Goal: Information Seeking & Learning: Learn about a topic

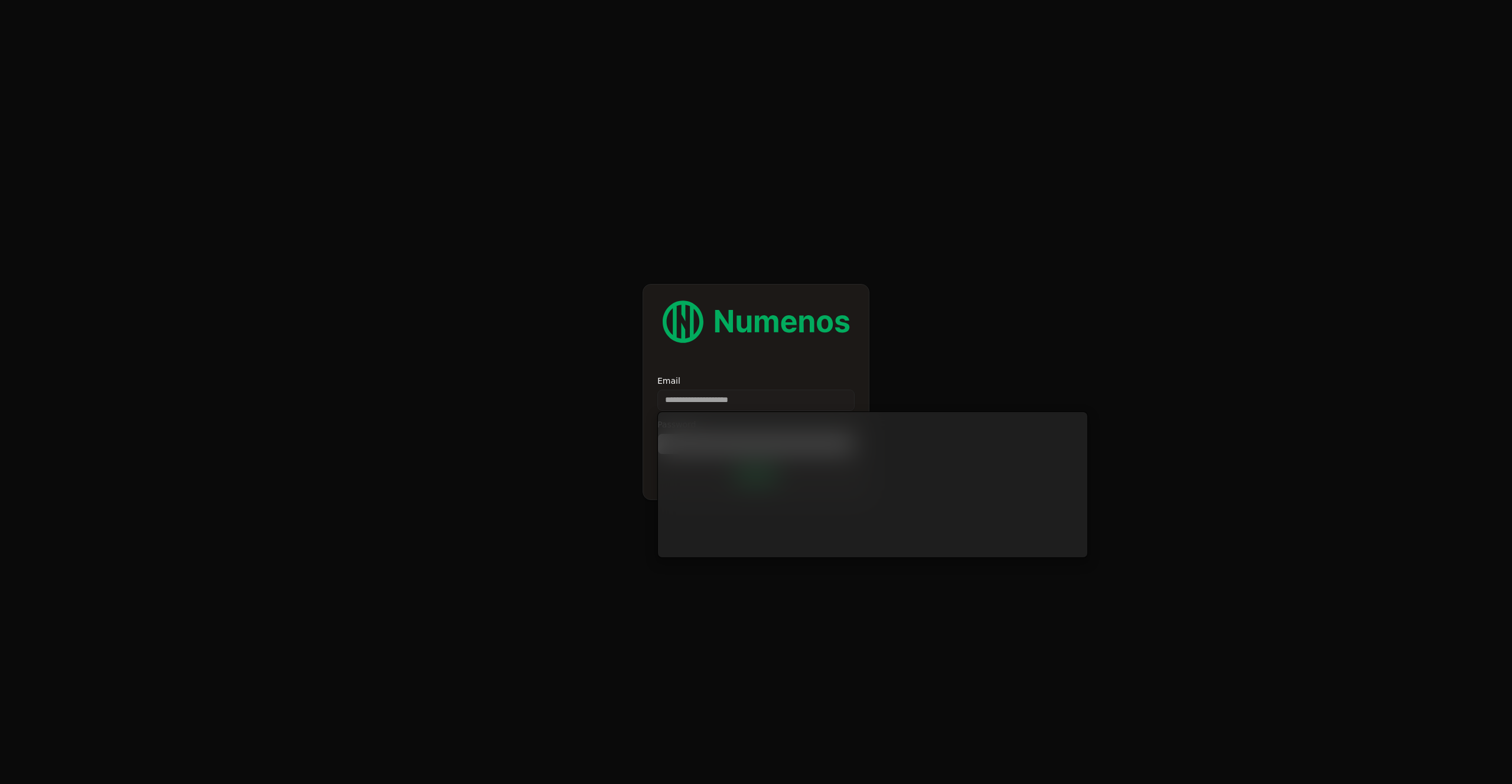
type input "**********"
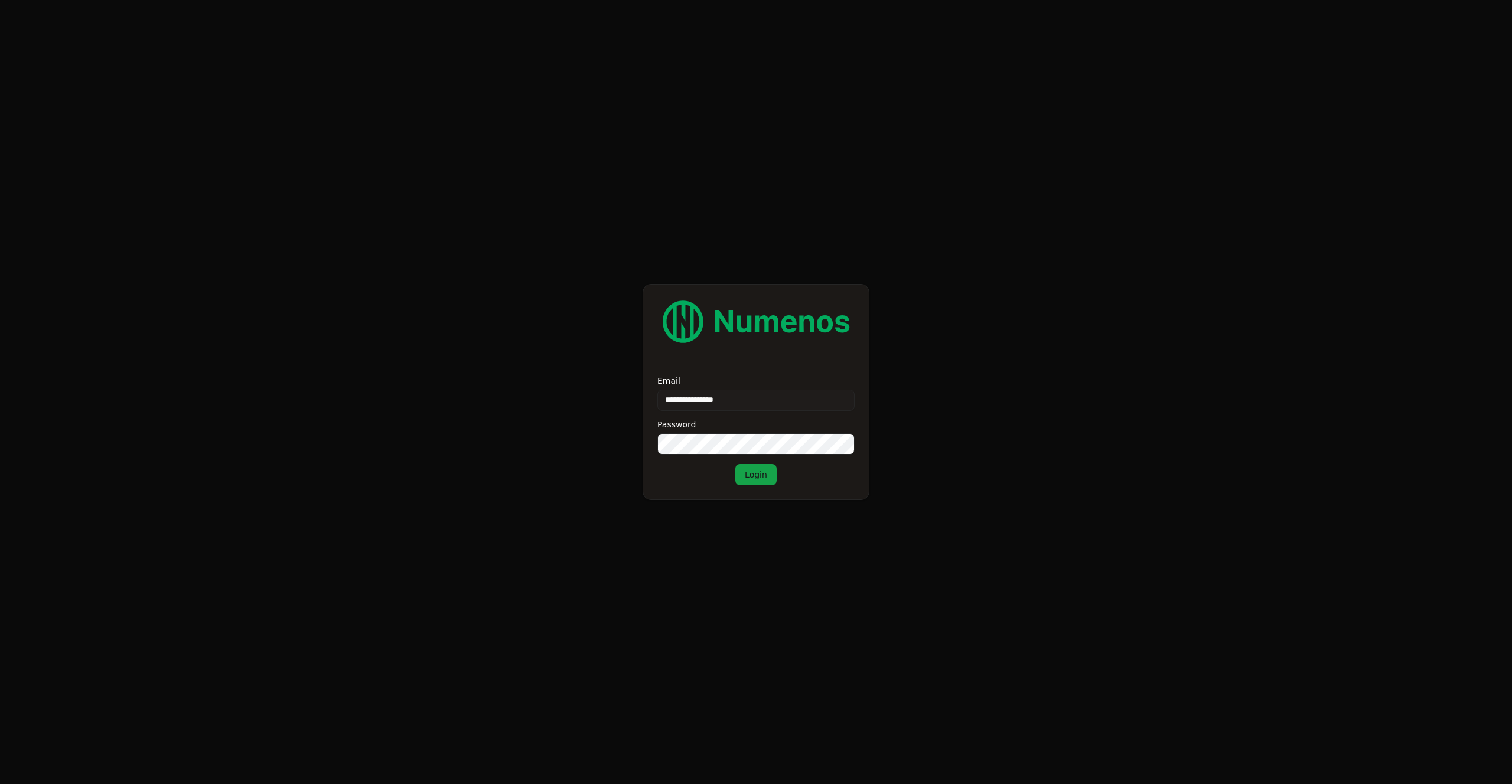
click at [746, 476] on button "Login" at bounding box center [756, 474] width 41 height 21
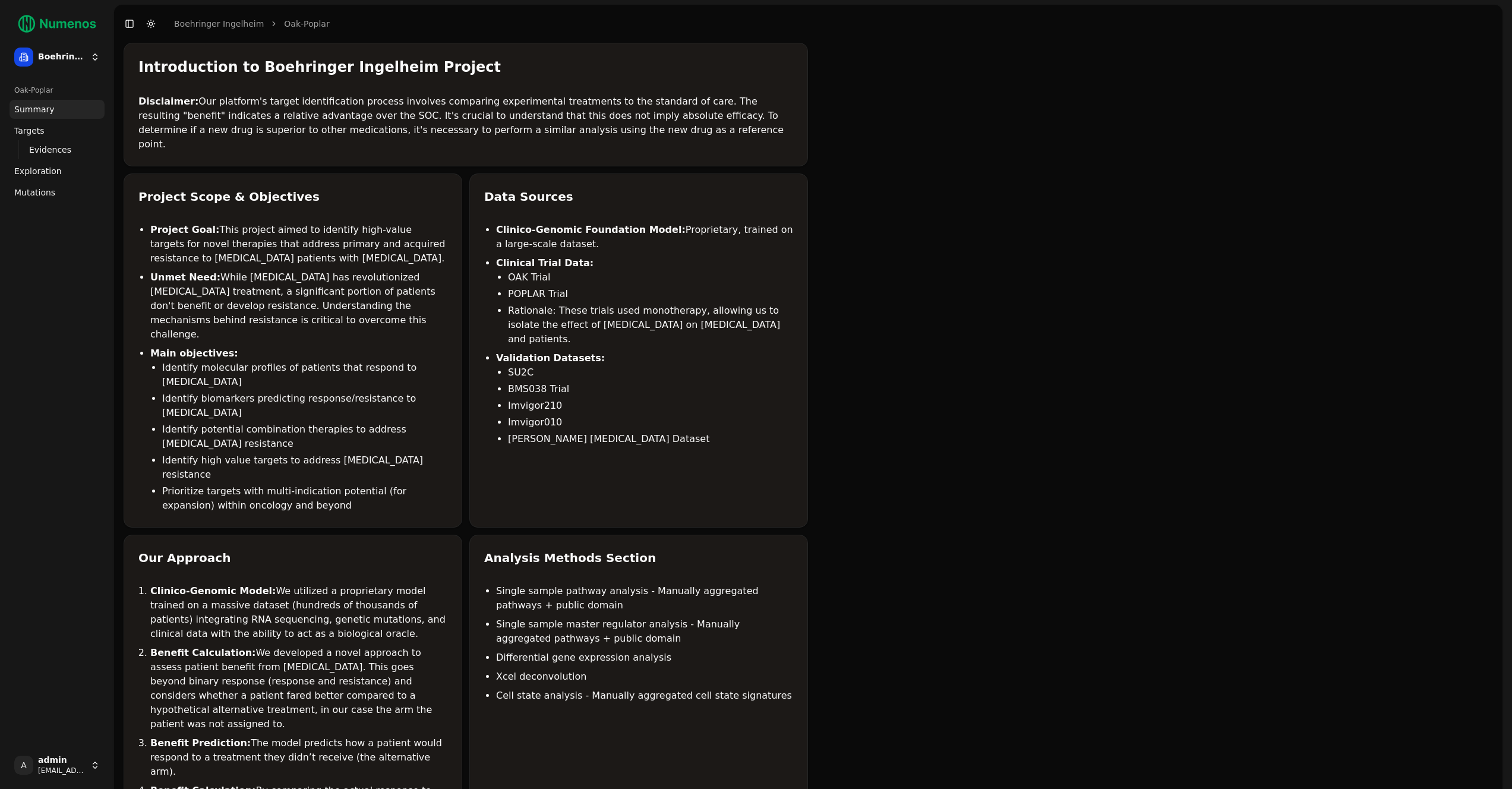
click at [40, 197] on span "Mutations" at bounding box center [34, 192] width 41 height 12
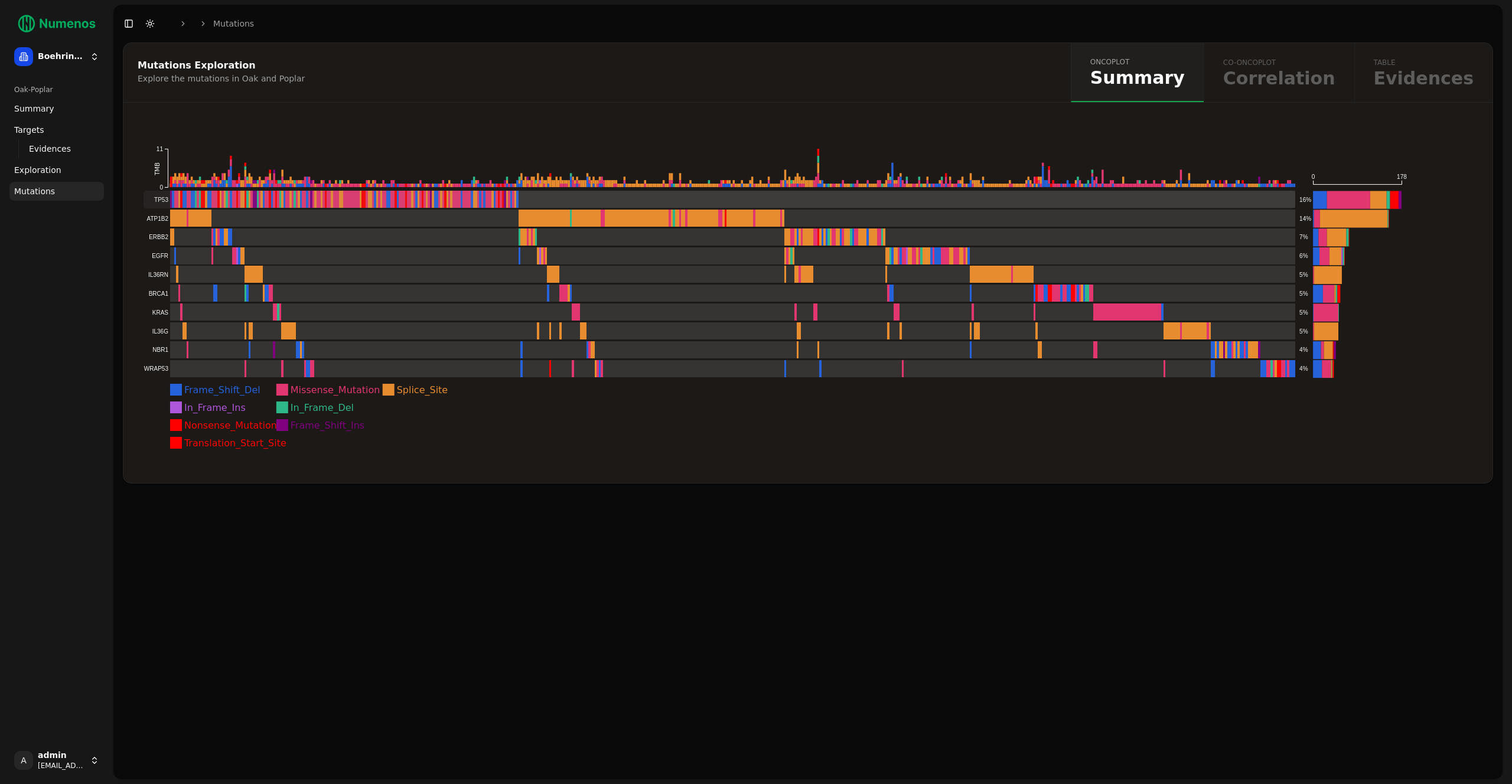
click at [380, 194] on rect at bounding box center [720, 199] width 1153 height 18
